Goal: Transaction & Acquisition: Purchase product/service

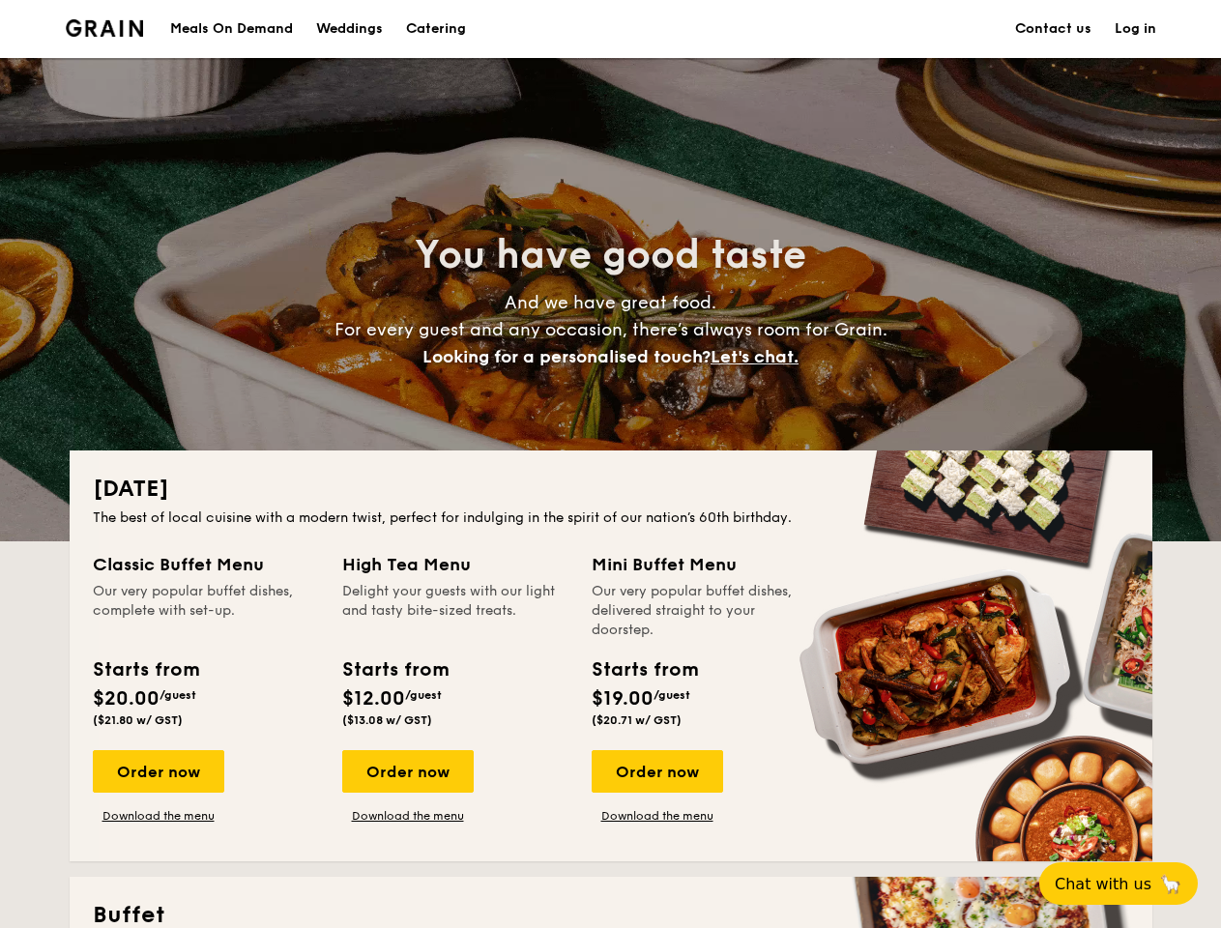
click at [610, 464] on div "[DATE] The best of local cuisine with a modern twist, perfect for indulging in …" at bounding box center [611, 656] width 1083 height 411
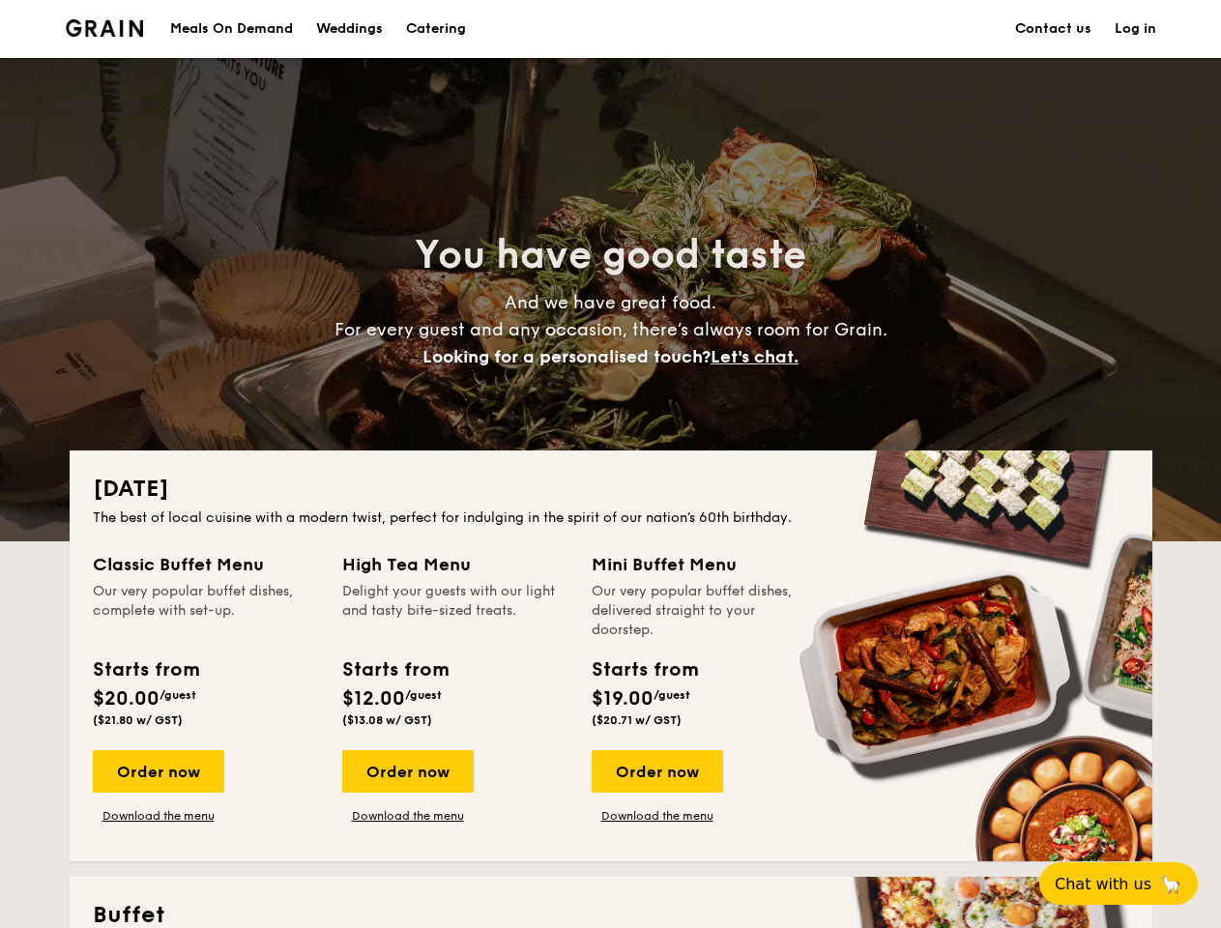
click at [1135, 29] on link "Log in" at bounding box center [1136, 29] width 42 height 58
click at [760, 357] on span "Let's chat." at bounding box center [755, 356] width 88 height 21
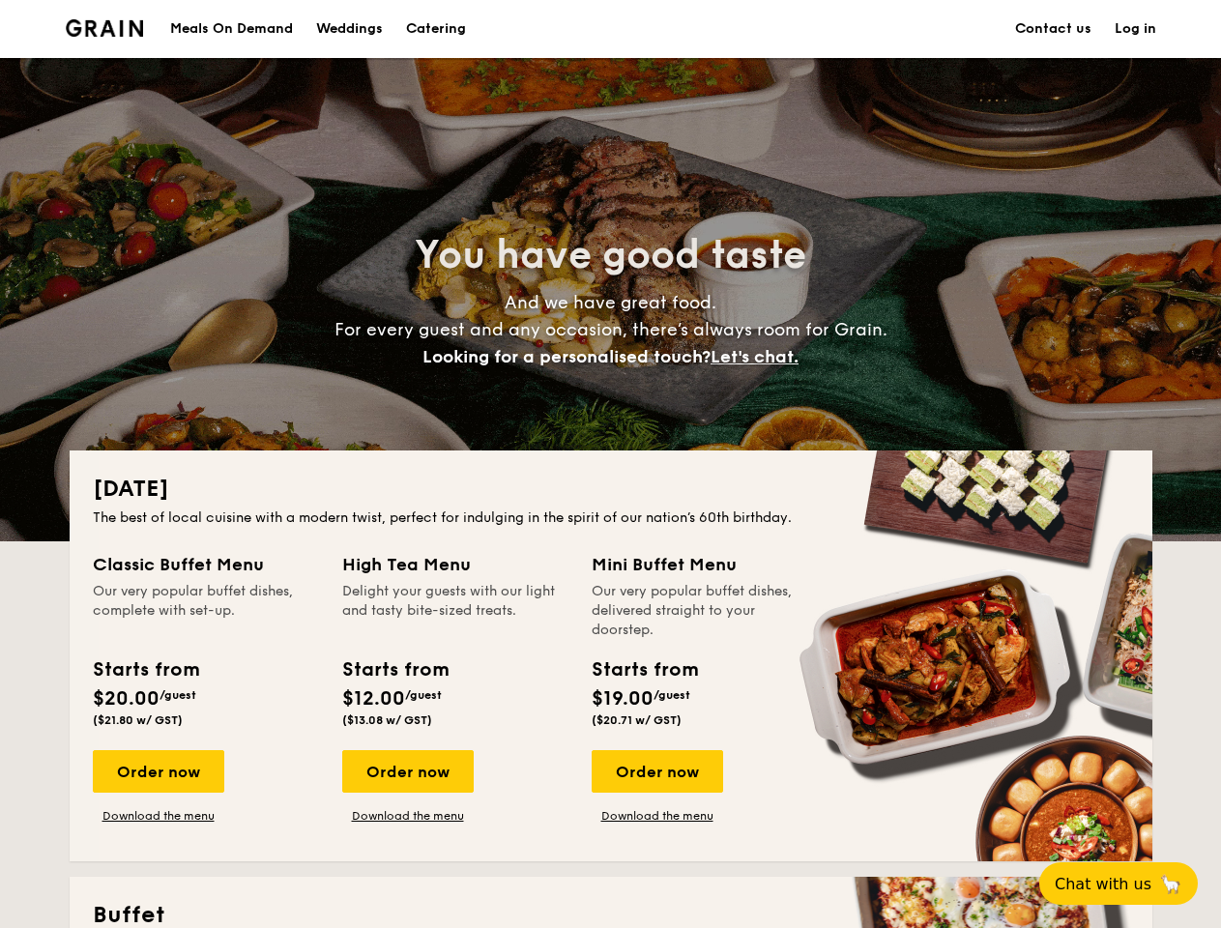
click at [158, 772] on div "Order now" at bounding box center [158, 771] width 131 height 43
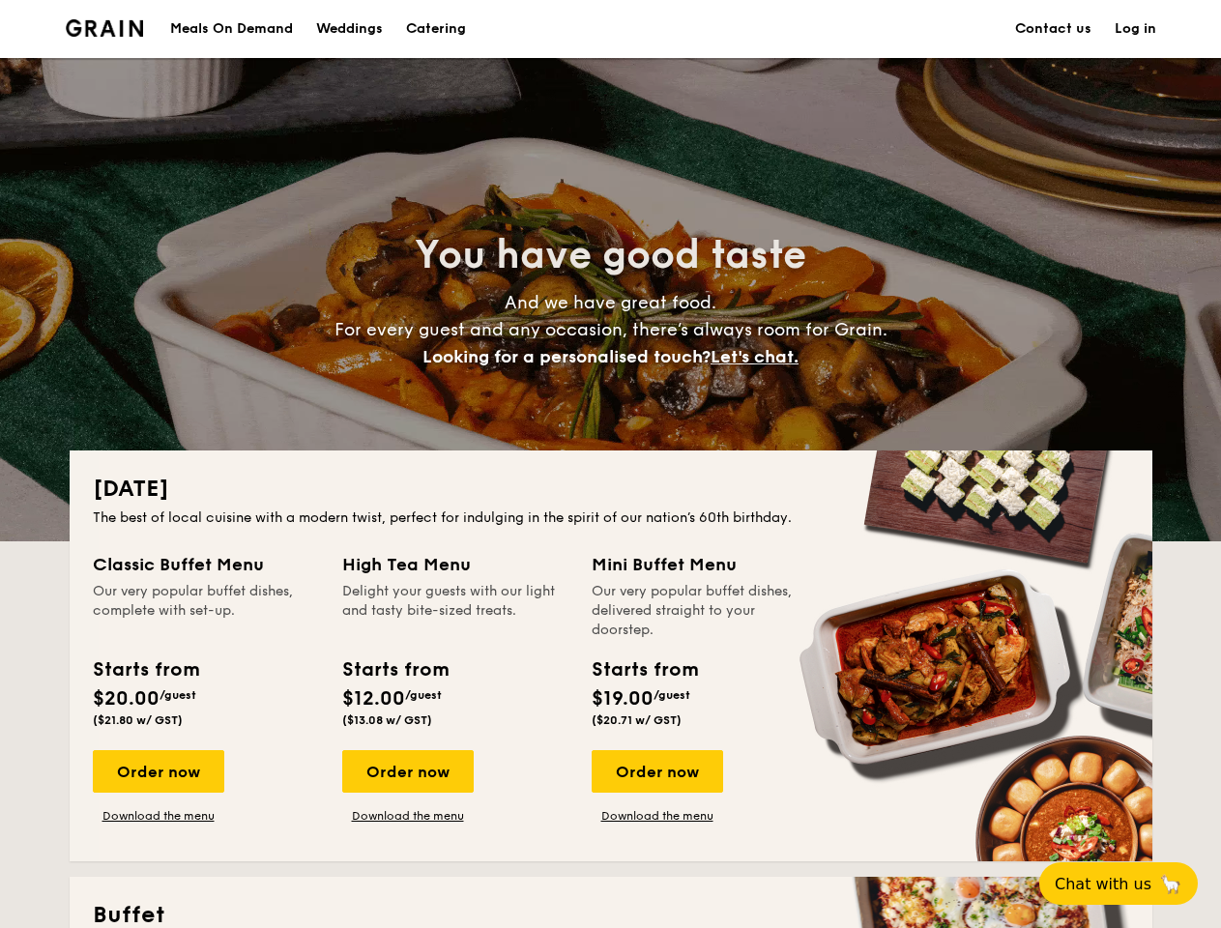
click at [407, 772] on div "Order now" at bounding box center [407, 771] width 131 height 43
click at [656, 772] on div "Order now" at bounding box center [657, 771] width 131 height 43
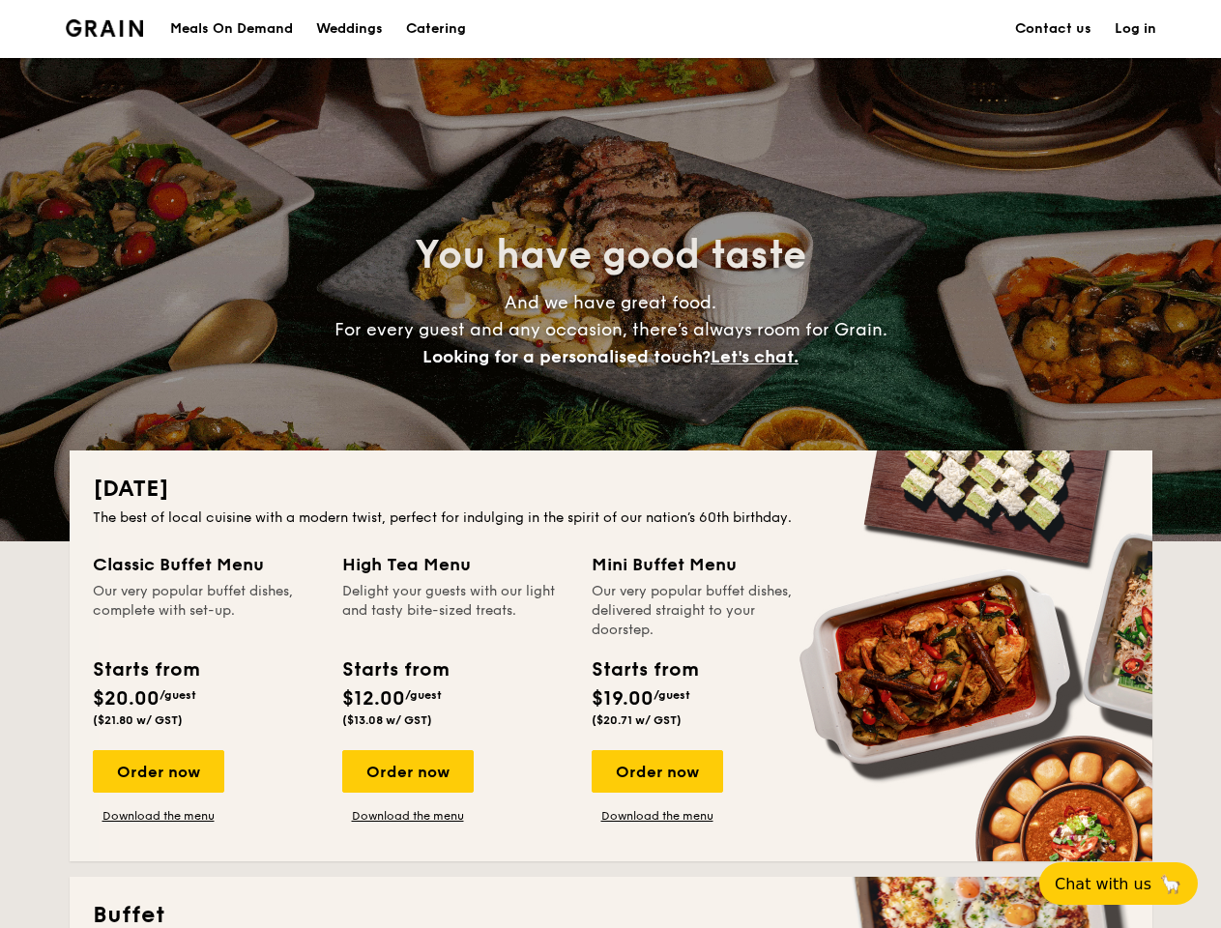
click at [1129, 884] on span "Chat with us" at bounding box center [1103, 884] width 97 height 18
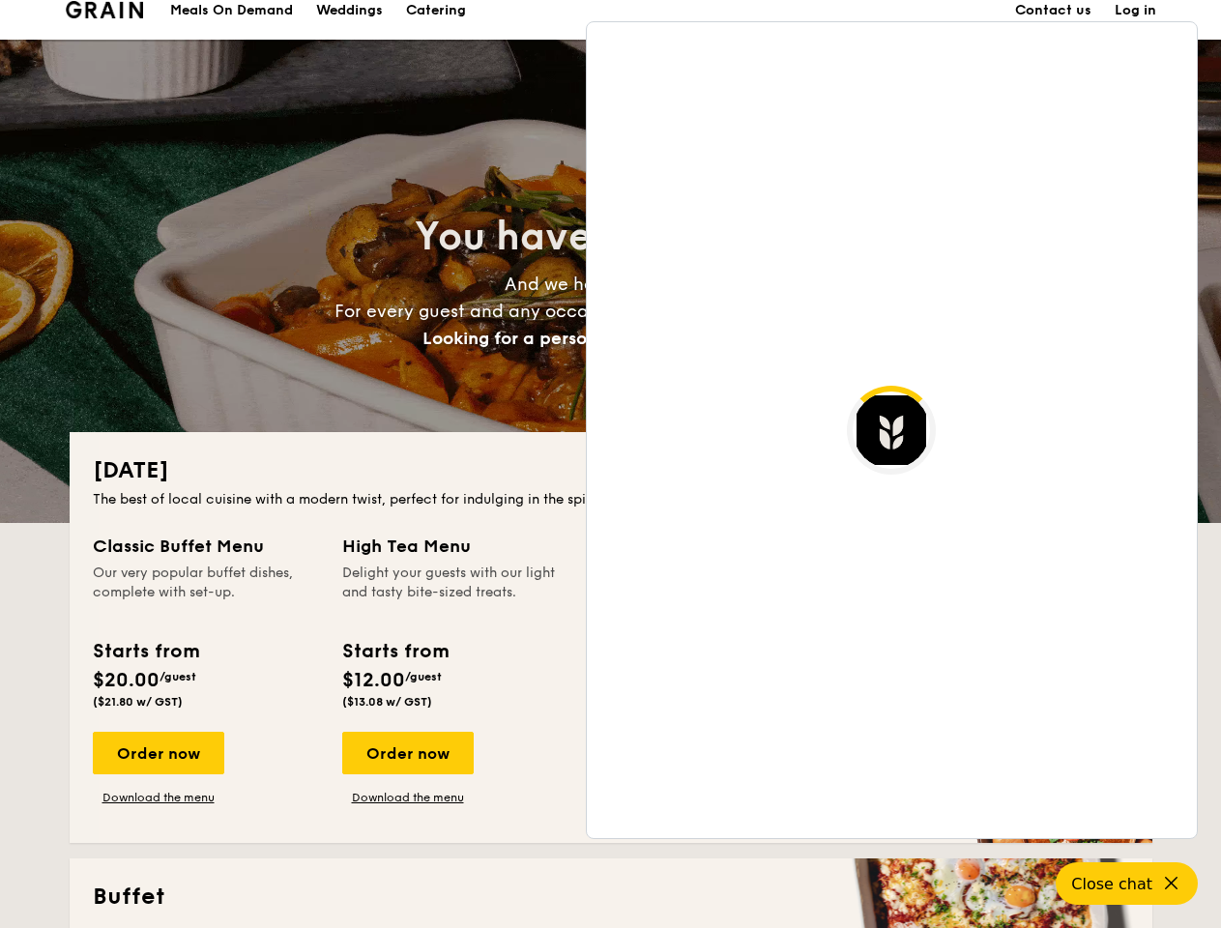
scroll to position [3745, 0]
